Goal: Find specific page/section: Find specific page/section

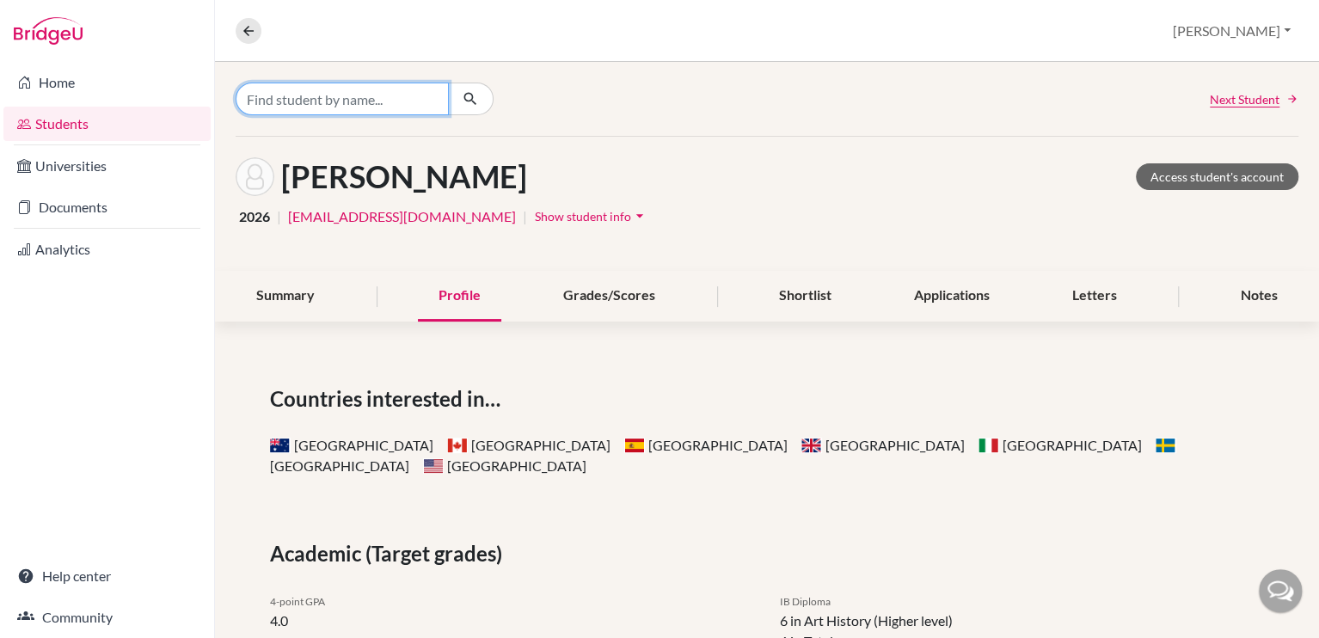
click at [302, 102] on input "Find student by name..." at bounding box center [342, 99] width 213 height 33
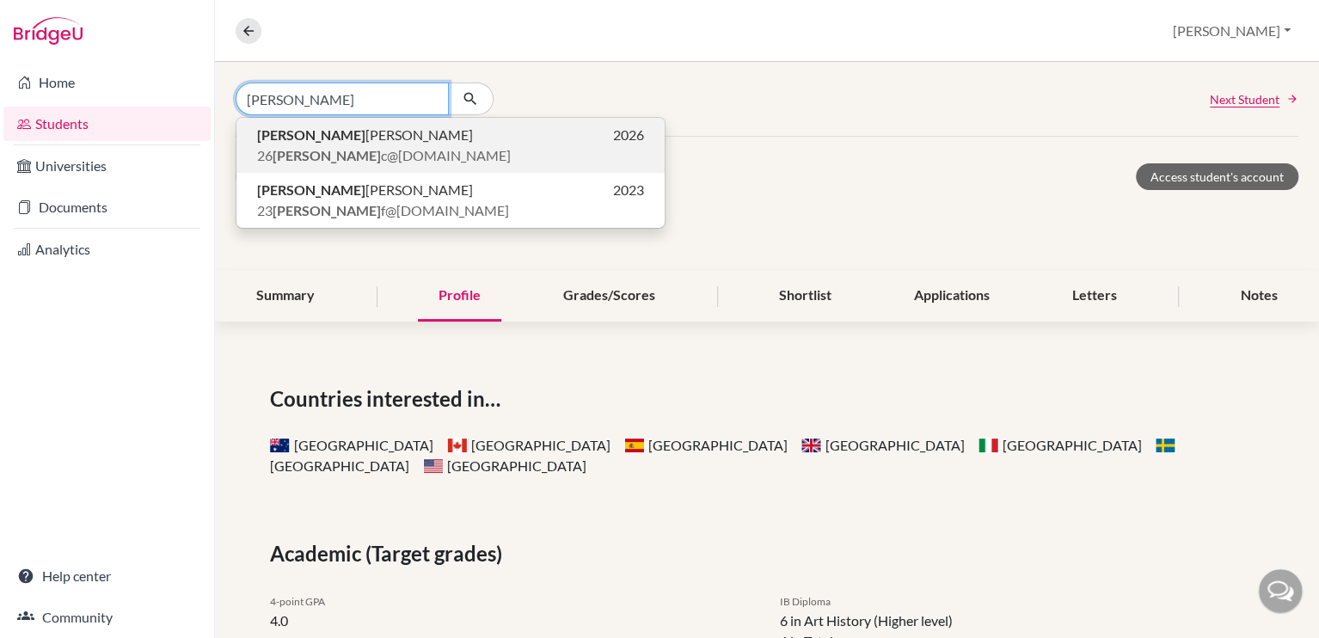
type input "[PERSON_NAME]"
click at [327, 162] on span "26 [PERSON_NAME] c@[DOMAIN_NAME]" at bounding box center [384, 155] width 254 height 21
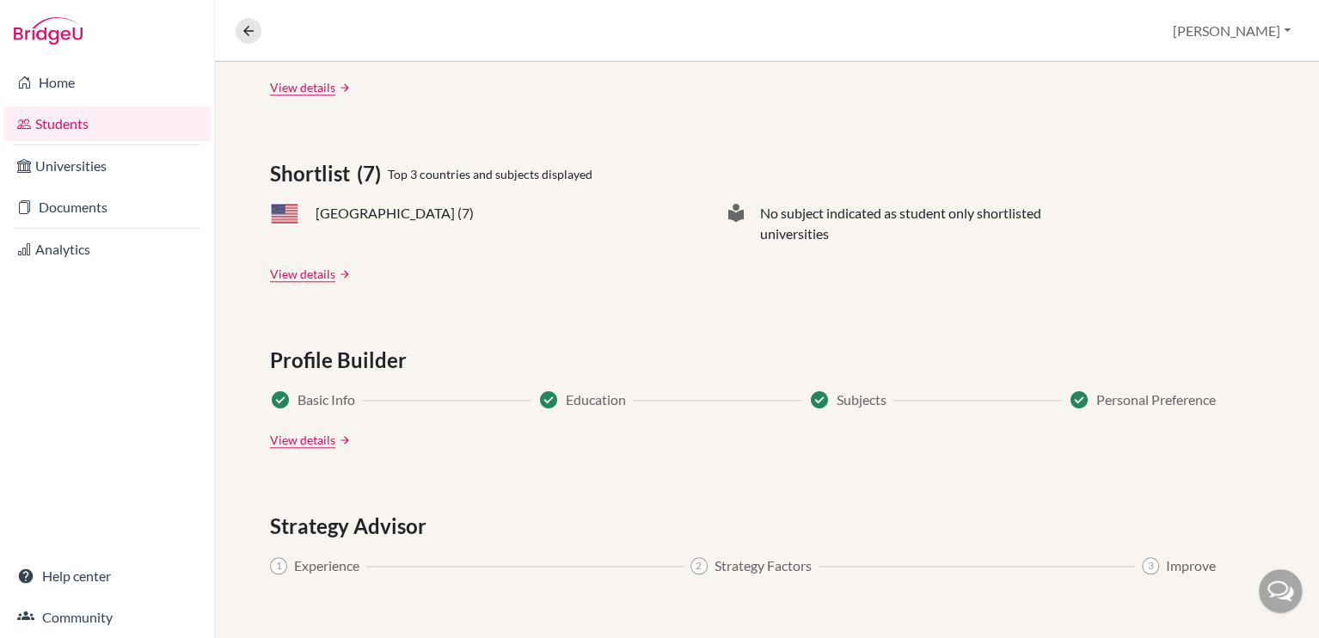
scroll to position [669, 0]
click at [320, 268] on link "View details" at bounding box center [302, 272] width 65 height 18
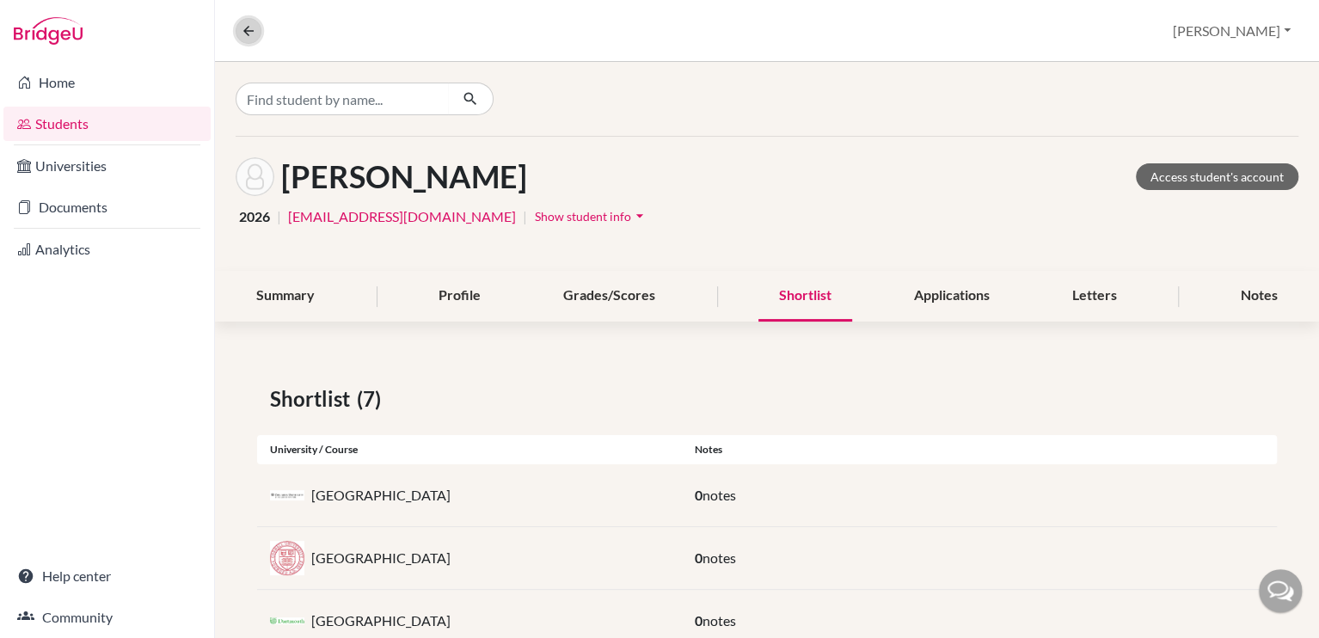
click at [244, 34] on icon at bounding box center [248, 30] width 15 height 15
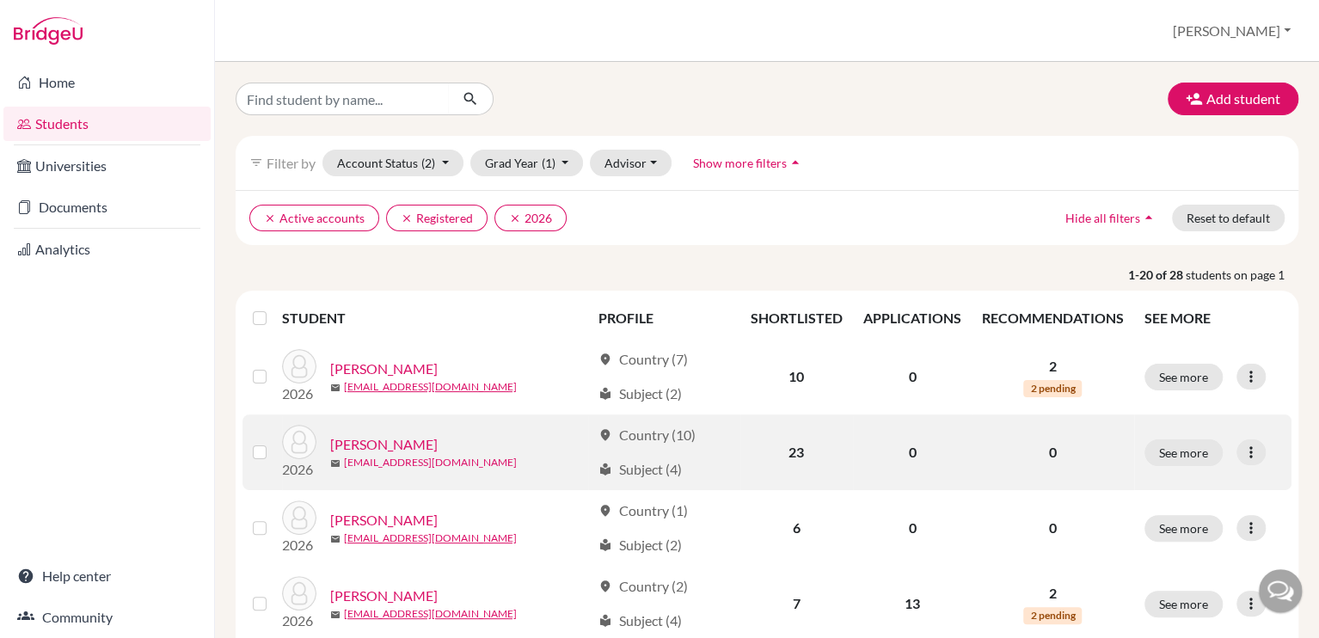
scroll to position [213, 0]
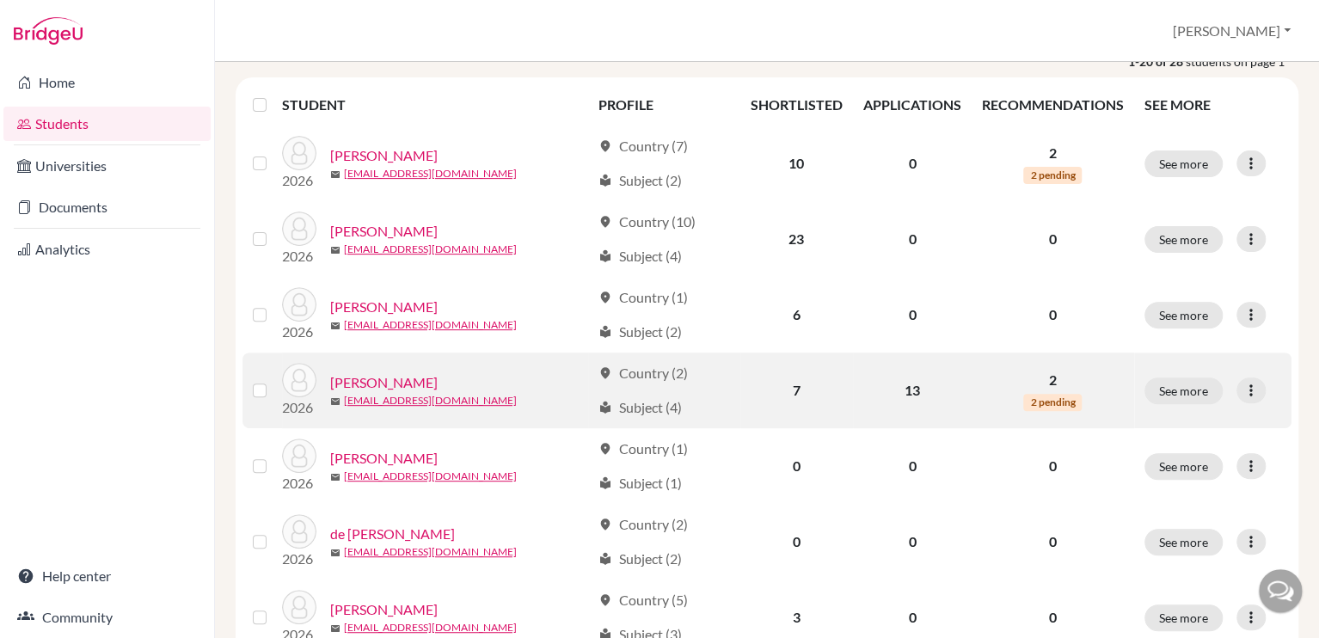
click at [418, 381] on link "[PERSON_NAME]" at bounding box center [383, 382] width 107 height 21
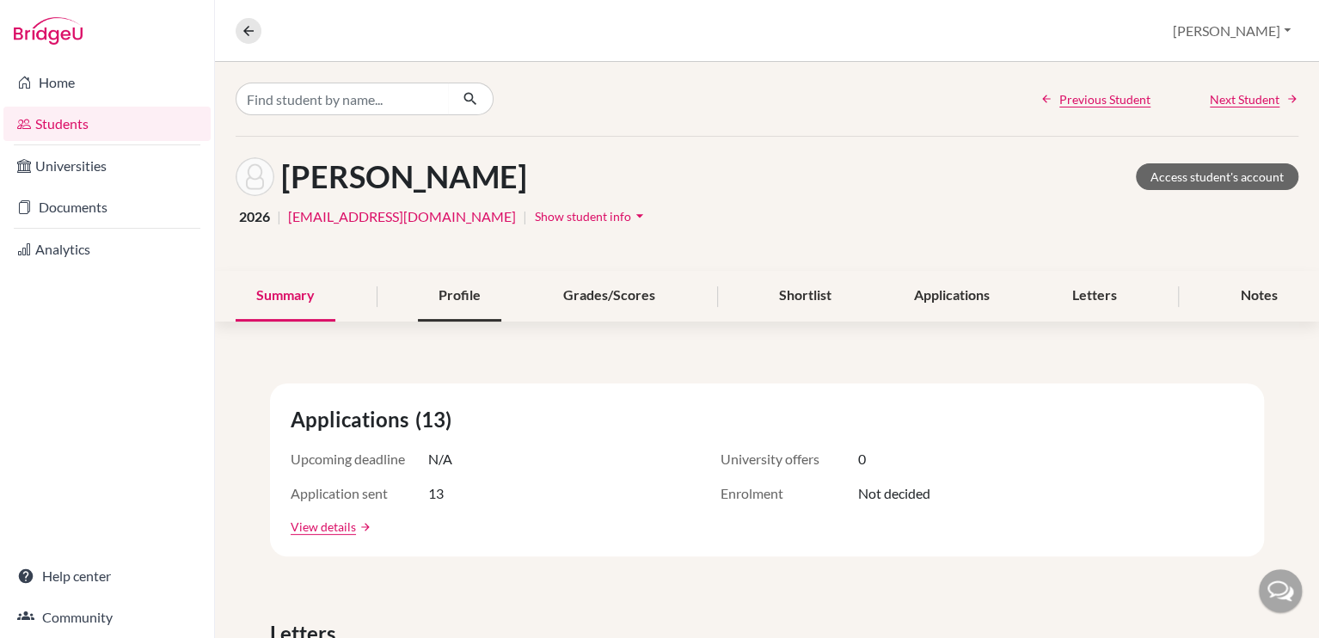
click at [468, 303] on div "Profile" at bounding box center [459, 296] width 83 height 51
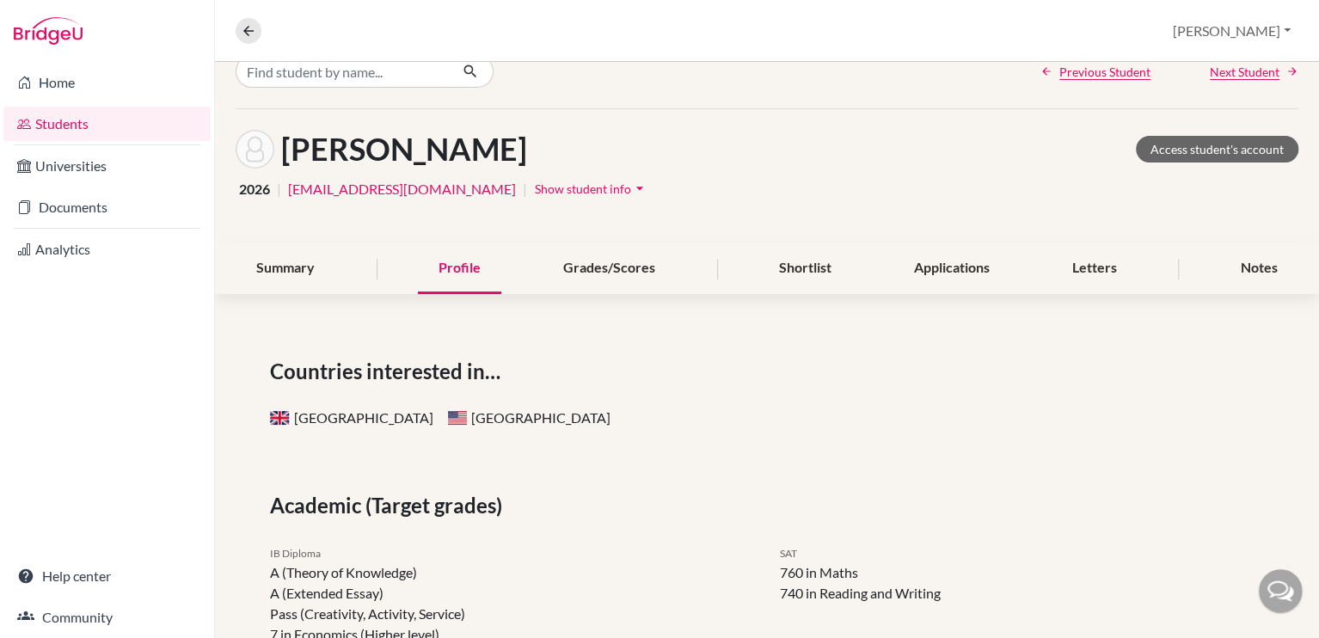
scroll to position [28, 0]
click at [1086, 262] on div "Letters" at bounding box center [1094, 268] width 86 height 51
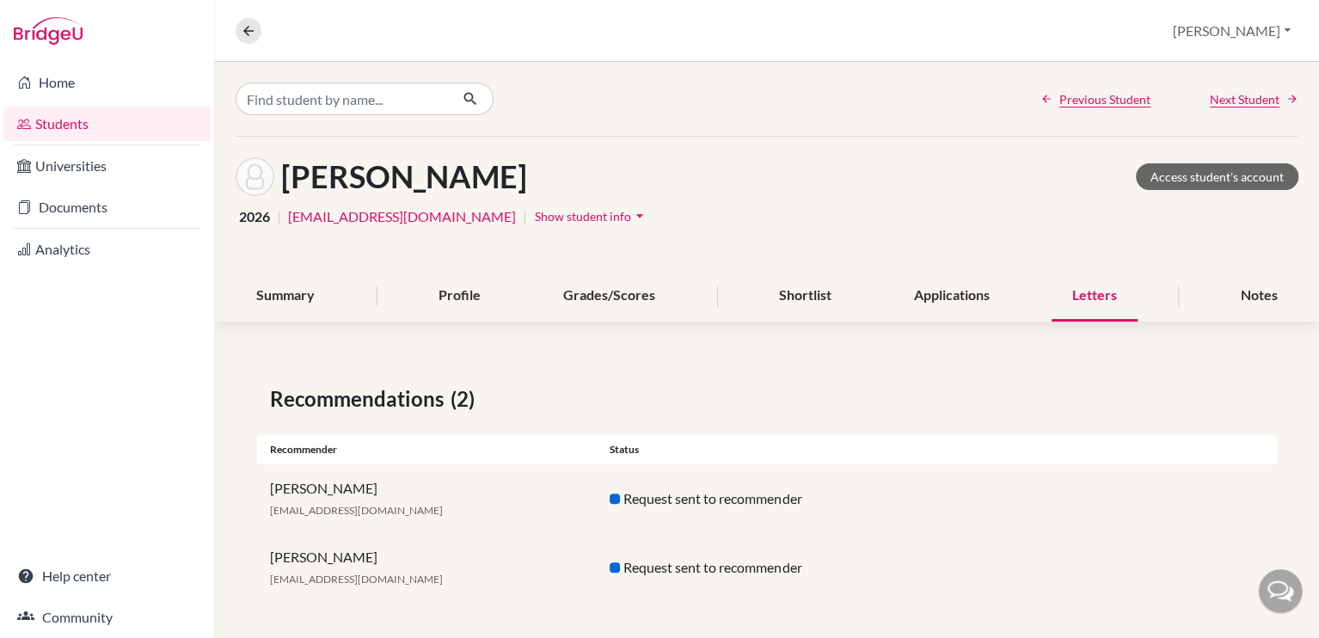
scroll to position [4, 0]
